Goal: Task Accomplishment & Management: Complete application form

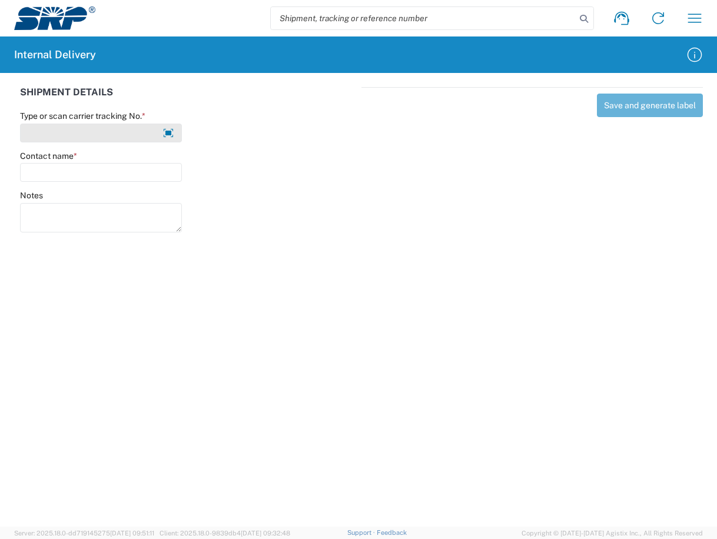
click at [98, 134] on input "Type or scan carrier tracking No. *" at bounding box center [101, 133] width 162 height 19
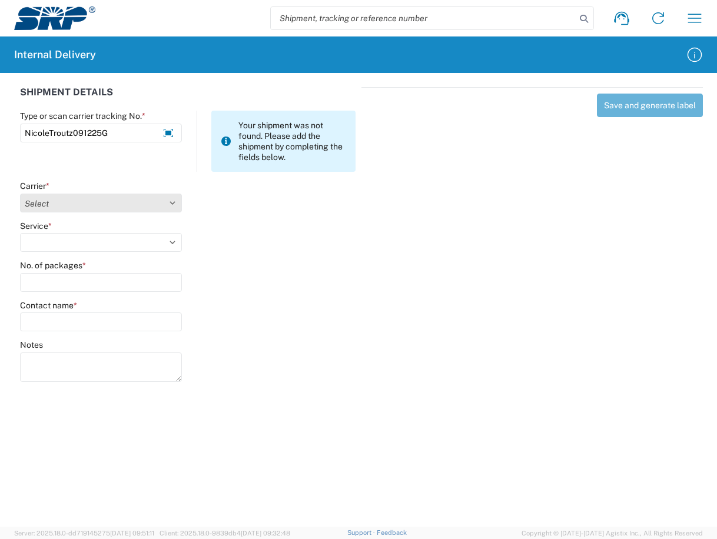
type input "NicoleTroutz091225G"
click at [169, 201] on select "Select Amazon Logistics ATI Trucking BC Dimerco Logistics Empire Southwest FedE…" at bounding box center [101, 203] width 162 height 19
select select "18713"
click at [20, 194] on select "Select Amazon Logistics ATI Trucking BC Dimerco Logistics Empire Southwest FedE…" at bounding box center [101, 203] width 162 height 19
click at [168, 245] on select "Select Ground Inter-Office" at bounding box center [101, 242] width 162 height 19
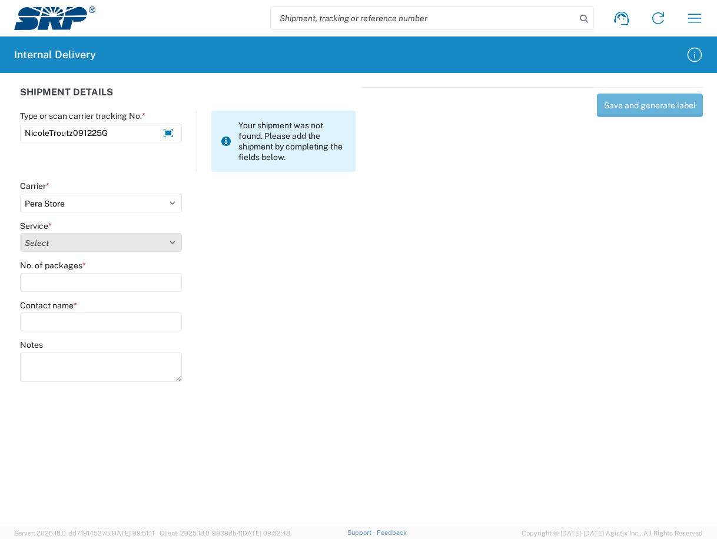
select select "35763"
click at [20, 233] on select "Select Ground Inter-Office" at bounding box center [101, 242] width 162 height 19
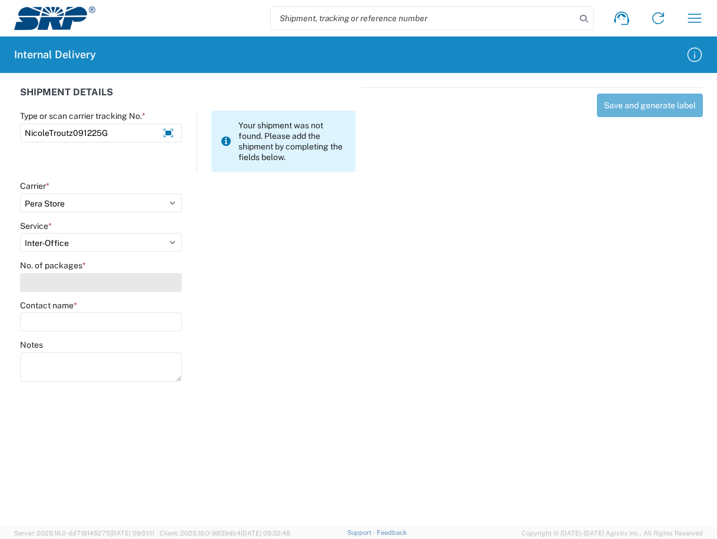
click at [79, 287] on input "No. of packages *" at bounding box center [101, 282] width 162 height 19
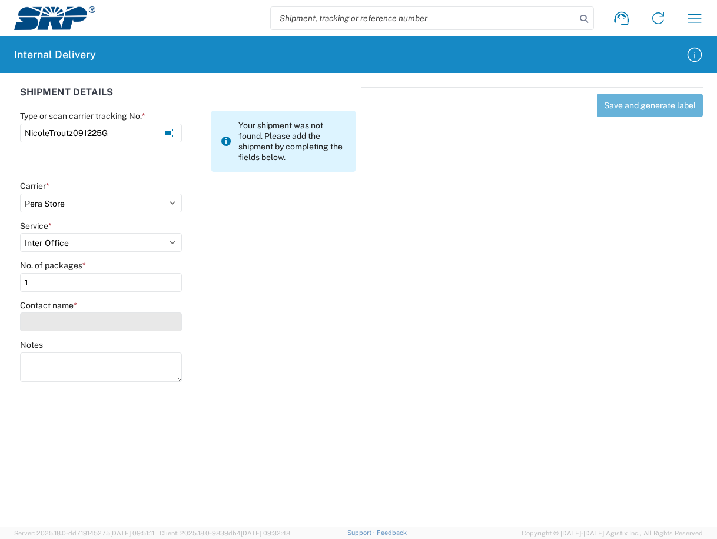
type input "1"
click at [106, 313] on input "Contact name *" at bounding box center [101, 322] width 162 height 19
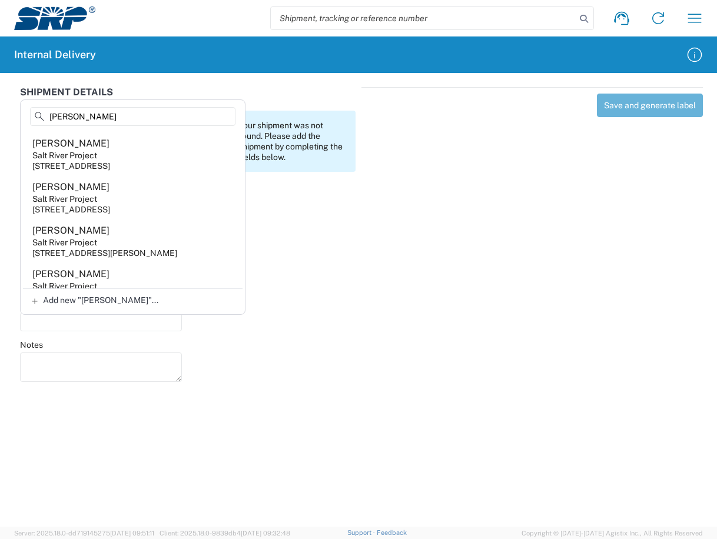
scroll to position [471, 0]
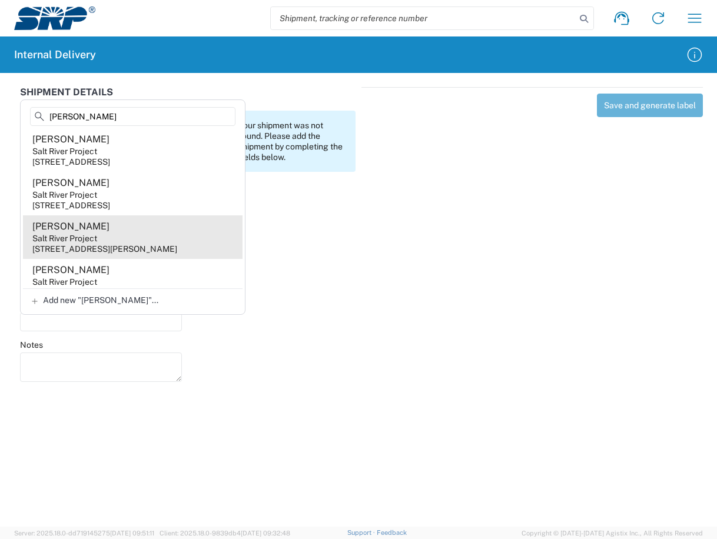
type input "Nicole"
click at [74, 244] on div "3160 S Alma School Rd, SSW302, Mesa, AZ, 85210, US" at bounding box center [104, 249] width 145 height 11
type input "Nicole Troutz"
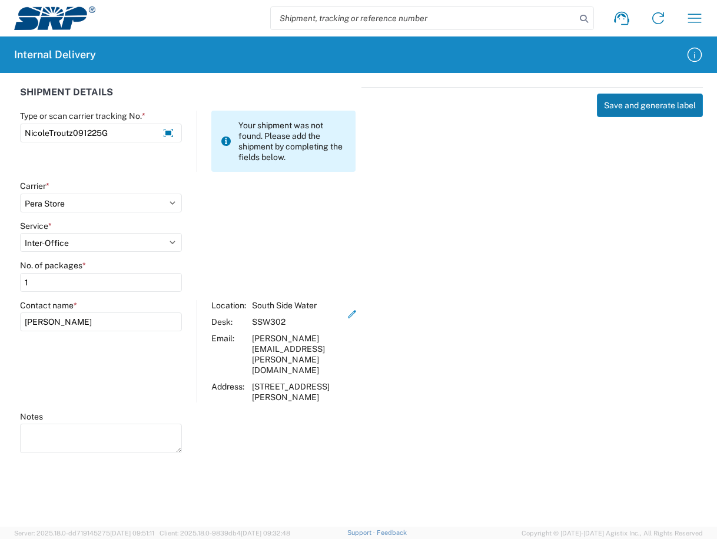
click at [637, 108] on button "Save and generate label" at bounding box center [650, 106] width 106 height 24
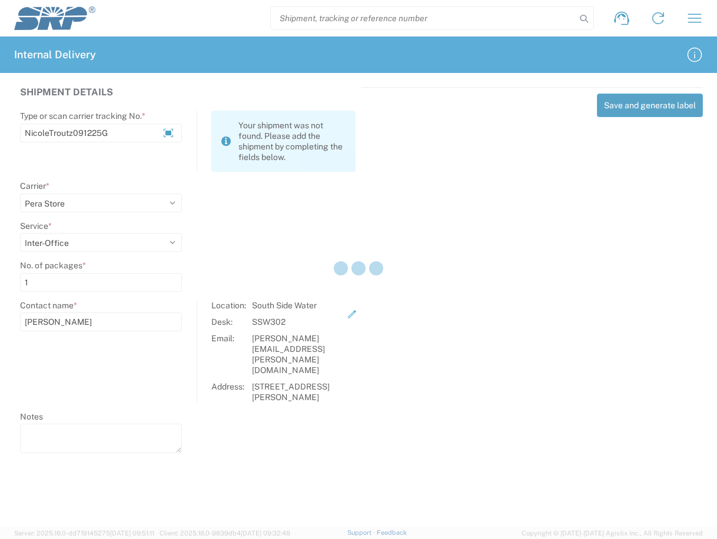
select select
